Goal: Transaction & Acquisition: Purchase product/service

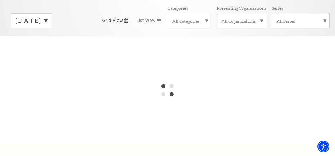
scroll to position [77, 0]
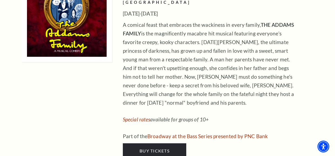
scroll to position [882, 0]
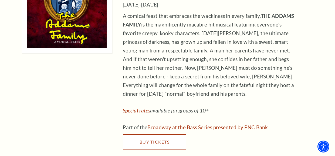
click at [155, 139] on span "Buy Tickets" at bounding box center [155, 141] width 30 height 5
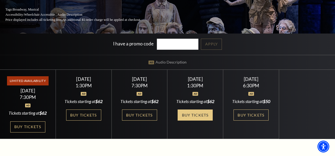
scroll to position [87, 0]
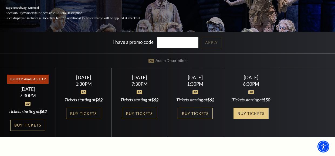
click at [258, 111] on link "Buy Tickets" at bounding box center [251, 113] width 35 height 11
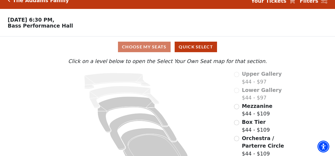
scroll to position [23, 0]
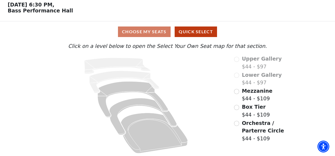
click at [239, 92] on div "Mezzanine $44 - $109" at bounding box center [261, 94] width 55 height 15
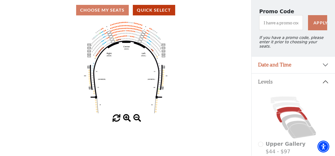
scroll to position [45, 0]
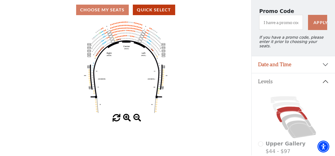
click at [125, 116] on span at bounding box center [127, 118] width 8 height 8
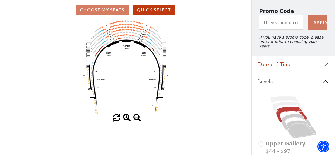
click at [125, 116] on span at bounding box center [127, 118] width 8 height 8
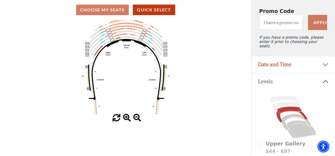
click at [125, 116] on span at bounding box center [127, 118] width 8 height 8
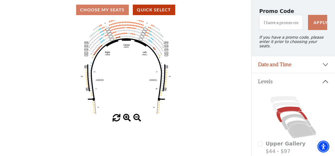
click at [125, 116] on span at bounding box center [127, 118] width 8 height 8
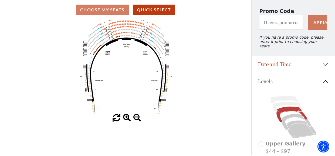
click at [125, 116] on span at bounding box center [127, 118] width 8 height 8
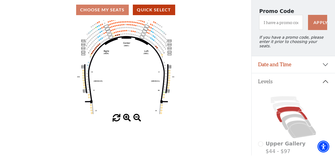
click at [125, 116] on span at bounding box center [127, 118] width 8 height 8
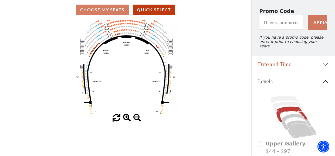
click at [125, 116] on span at bounding box center [127, 118] width 8 height 8
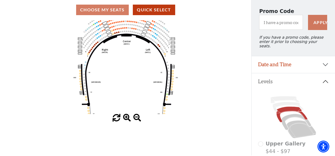
click at [125, 116] on span at bounding box center [127, 118] width 8 height 8
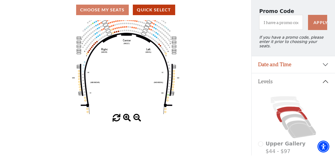
click at [125, 116] on span at bounding box center [127, 118] width 8 height 8
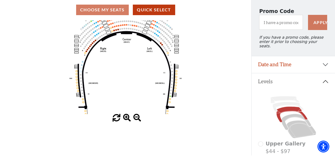
click at [125, 116] on span at bounding box center [127, 118] width 8 height 8
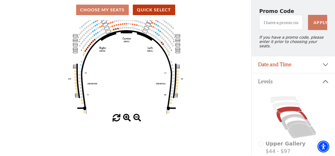
click at [125, 116] on span at bounding box center [127, 118] width 8 height 8
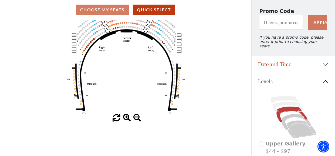
click at [125, 116] on span at bounding box center [127, 118] width 8 height 8
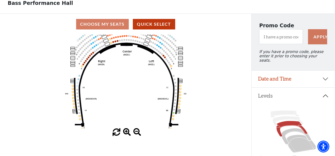
scroll to position [38, 0]
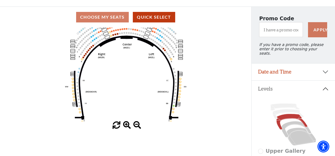
click at [123, 124] on span at bounding box center [127, 125] width 8 height 8
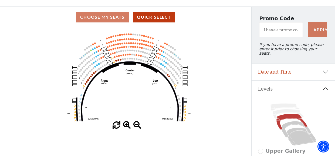
drag, startPoint x: 147, startPoint y: 78, endPoint x: 151, endPoint y: 105, distance: 26.9
click at [151, 105] on icon "Center (MEZC) Right (MEZR) Left (MEZL) (MEXBOXR) (MEXBOXL) XX WW CC DD YY BB ZZ…" at bounding box center [126, 75] width 226 height 94
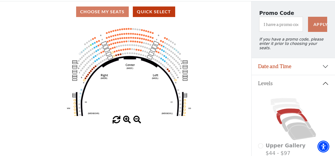
scroll to position [44, 0]
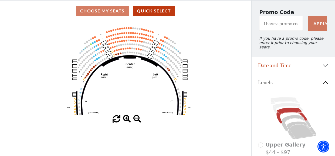
click at [257, 78] on button "Levels" at bounding box center [293, 82] width 83 height 17
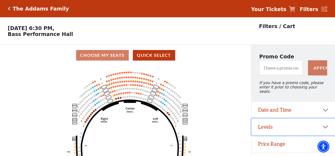
scroll to position [11, 0]
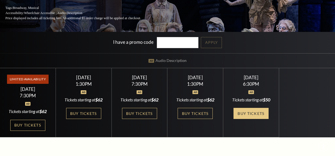
click at [248, 115] on link "Buy Tickets" at bounding box center [251, 113] width 35 height 11
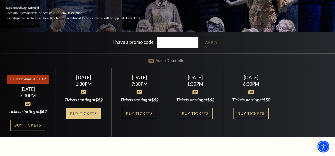
click at [93, 111] on link "Buy Tickets" at bounding box center [83, 113] width 35 height 11
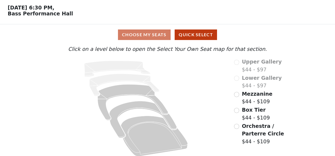
scroll to position [23, 0]
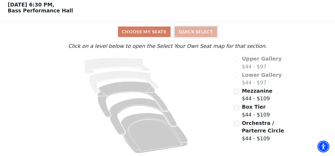
click at [184, 34] on button "Quick Select" at bounding box center [196, 31] width 42 height 11
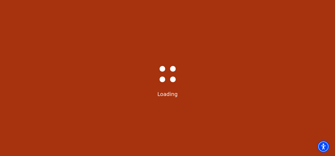
scroll to position [0, 0]
select select "6294"
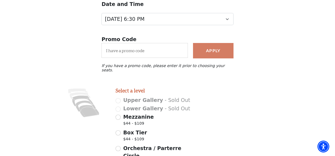
scroll to position [111, 0]
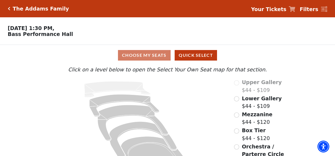
scroll to position [23, 0]
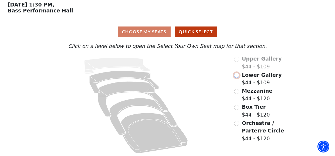
click at [235, 75] on input "Lower Gallery$44 - $109\a" at bounding box center [236, 75] width 5 height 5
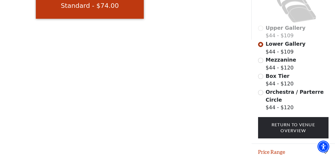
scroll to position [171, 0]
